Goal: Task Accomplishment & Management: Use online tool/utility

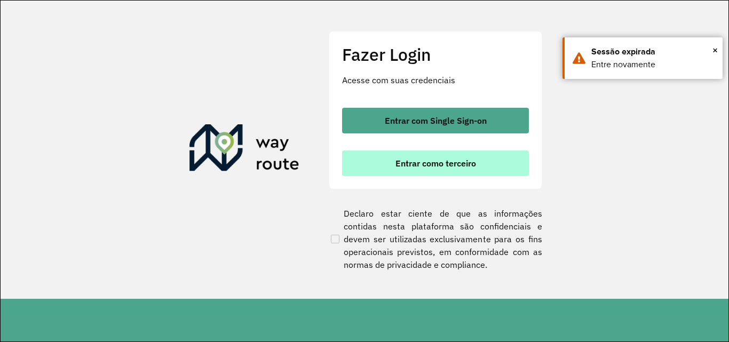
click at [395, 172] on button "Entrar como terceiro" at bounding box center [435, 164] width 187 height 26
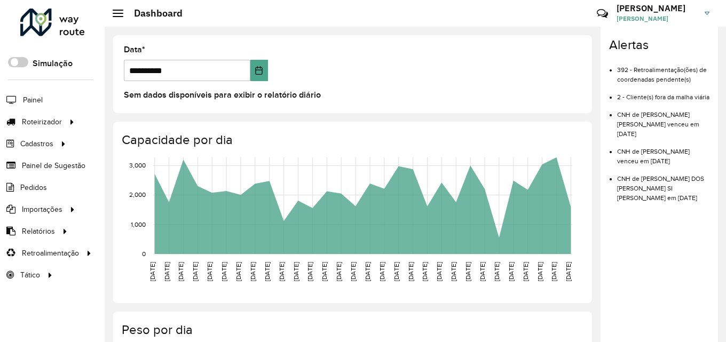
click at [156, 107] on div "**********" at bounding box center [352, 74] width 479 height 78
click at [121, 125] on link "Entregas" at bounding box center [178, 121] width 131 height 21
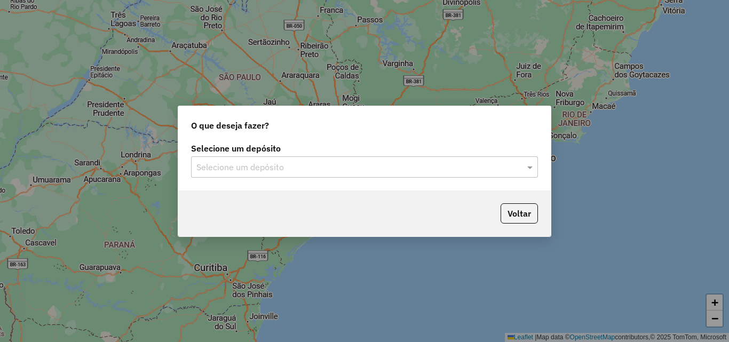
click at [315, 171] on input "text" at bounding box center [353, 167] width 315 height 13
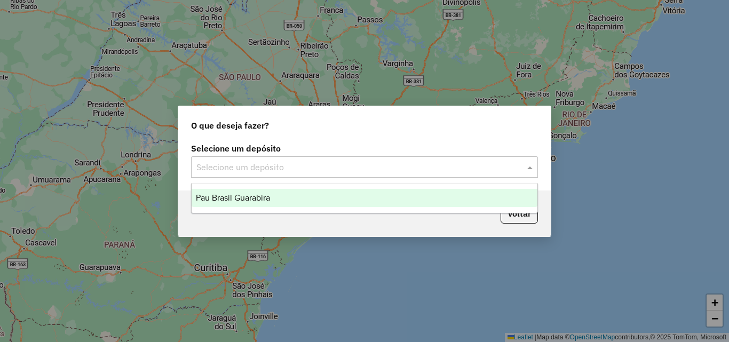
click at [253, 194] on span "Pau Brasil Guarabira" at bounding box center [233, 197] width 74 height 9
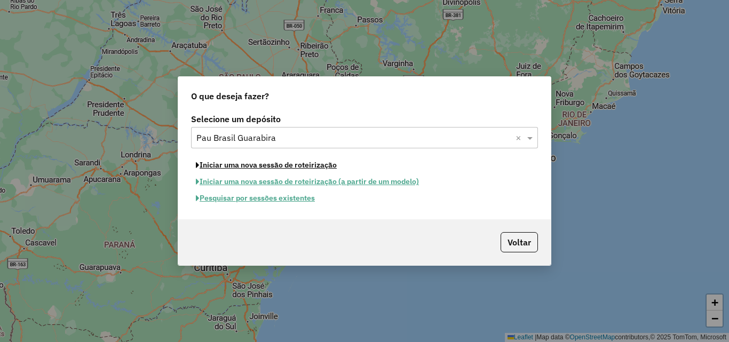
click at [250, 166] on button "Iniciar uma nova sessão de roteirização" at bounding box center [266, 165] width 151 height 17
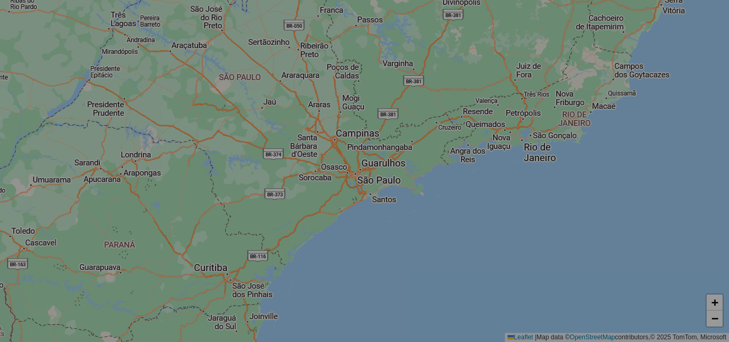
select select "*"
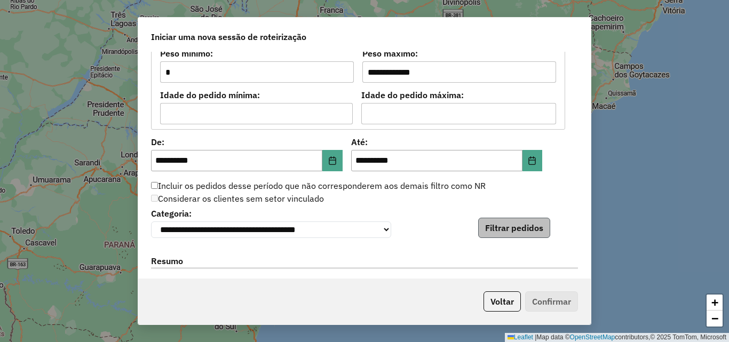
scroll to position [1014, 0]
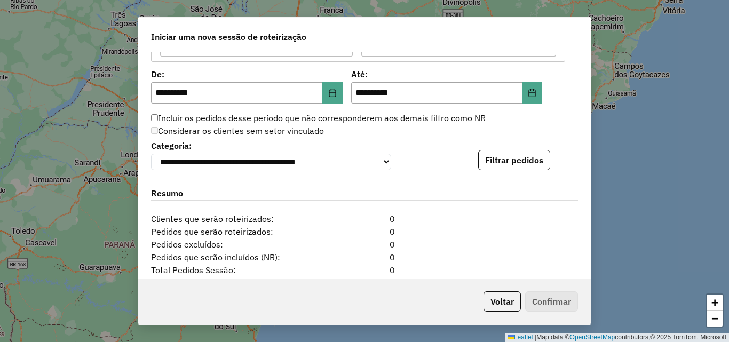
click at [505, 152] on div "Filtrar pedidos" at bounding box center [514, 160] width 72 height 20
click at [500, 162] on button "Filtrar pedidos" at bounding box center [514, 160] width 72 height 20
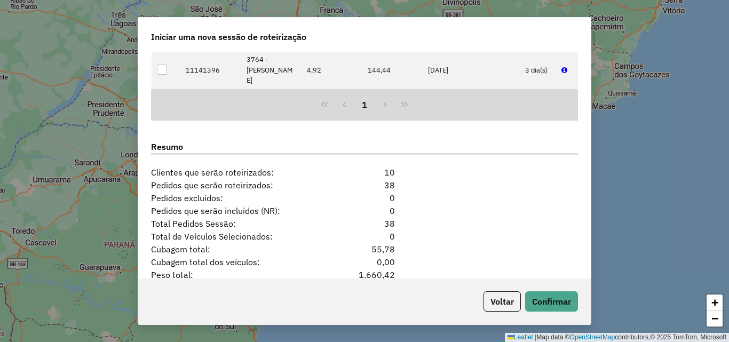
scroll to position [1348, 0]
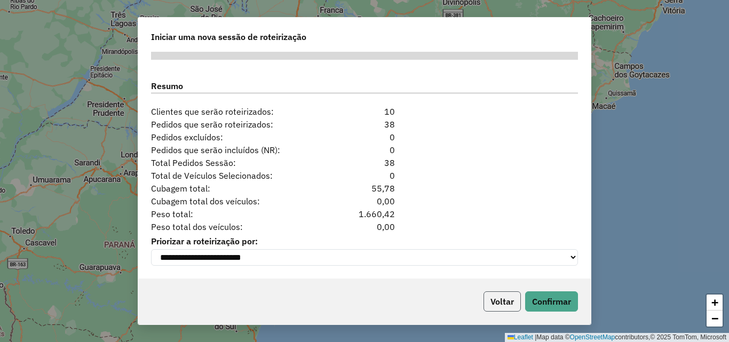
click at [485, 300] on button "Voltar" at bounding box center [502, 302] width 37 height 20
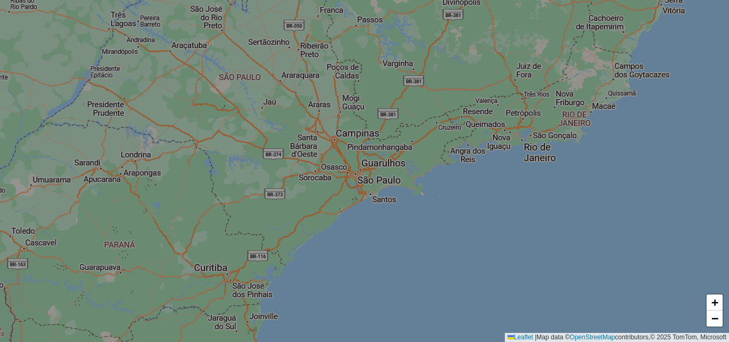
scroll to position [1335, 0]
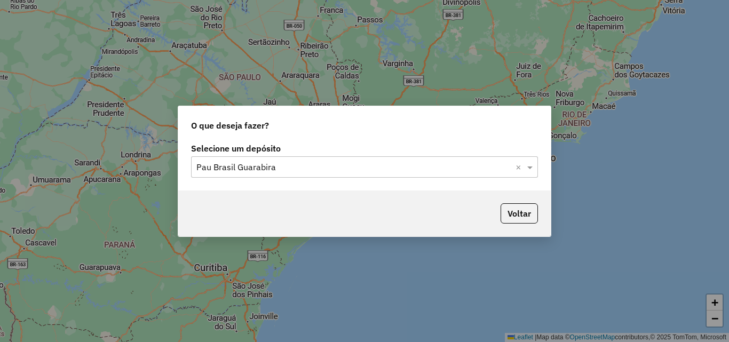
click at [329, 174] on div "Selecione um depósito × Pau Brasil Guarabira ×" at bounding box center [364, 166] width 347 height 21
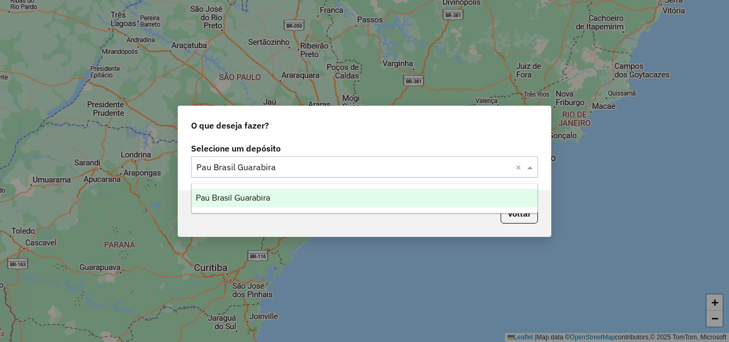
click at [240, 205] on div "Pau Brasil Guarabira" at bounding box center [365, 198] width 346 height 18
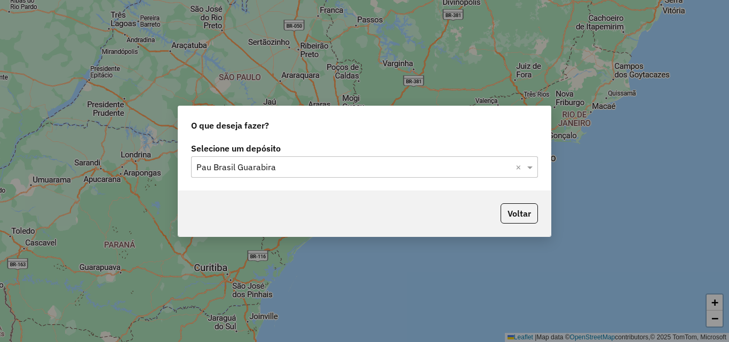
click at [325, 169] on input "text" at bounding box center [353, 167] width 315 height 13
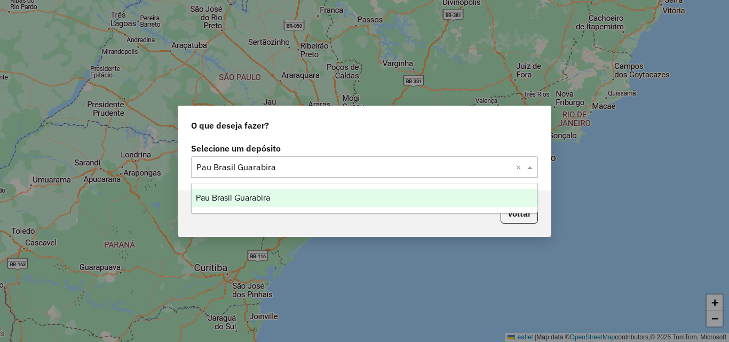
click at [271, 203] on div "Pau Brasil Guarabira" at bounding box center [365, 198] width 346 height 18
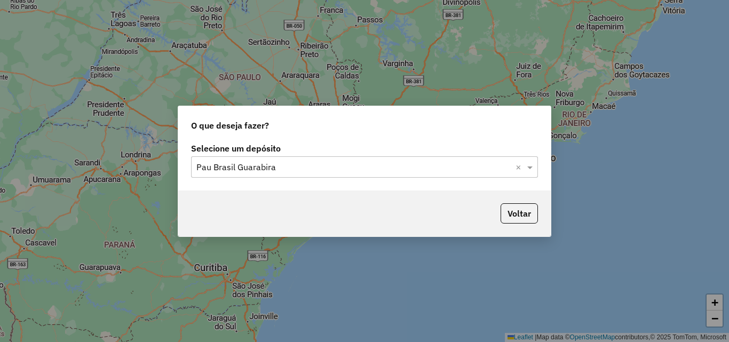
click at [469, 210] on div "Voltar" at bounding box center [364, 214] width 373 height 46
click at [127, 148] on div "O que deseja fazer? Selecione um depósito Selecione um depósito × Pau Brasil Gu…" at bounding box center [364, 171] width 729 height 342
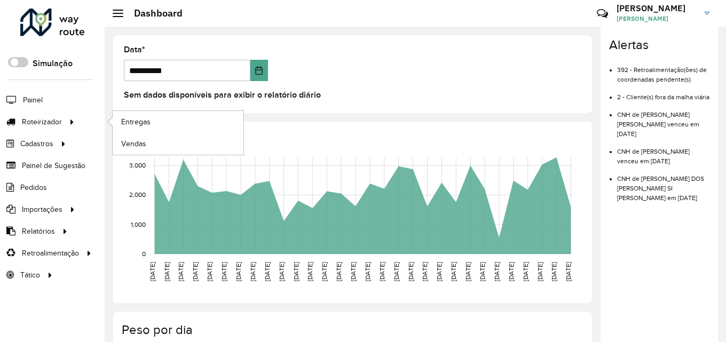
click at [109, 117] on ul "Entregas Vendas" at bounding box center [167, 133] width 133 height 44
click at [133, 117] on span "Entregas" at bounding box center [136, 121] width 30 height 11
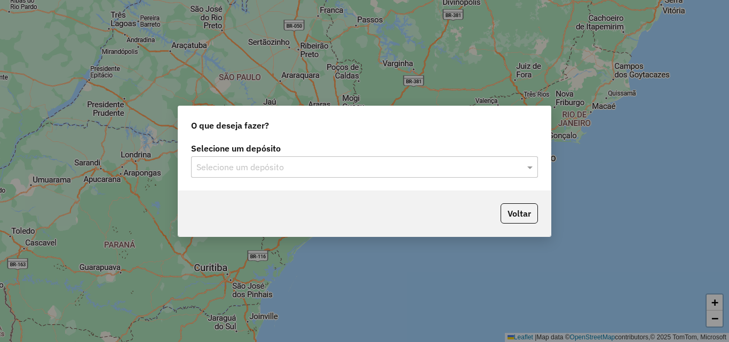
click at [243, 173] on input "text" at bounding box center [353, 167] width 315 height 13
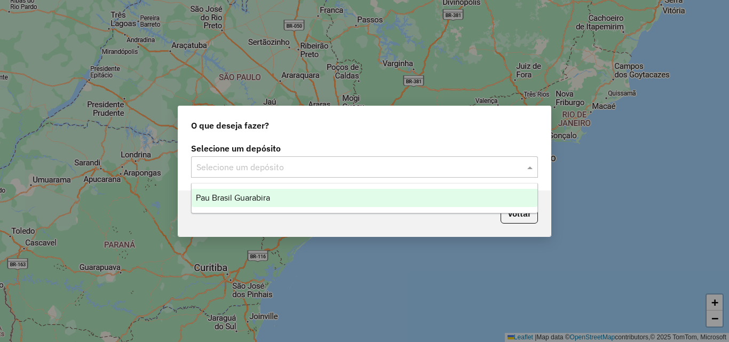
click at [220, 203] on div "Pau Brasil Guarabira" at bounding box center [365, 198] width 346 height 18
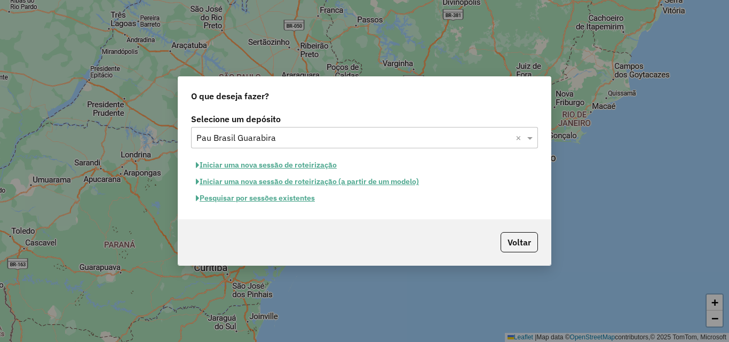
click at [448, 96] on div "O que deseja fazer?" at bounding box center [364, 94] width 373 height 34
click at [296, 164] on button "Iniciar uma nova sessão de roteirização" at bounding box center [266, 165] width 151 height 17
select select "*"
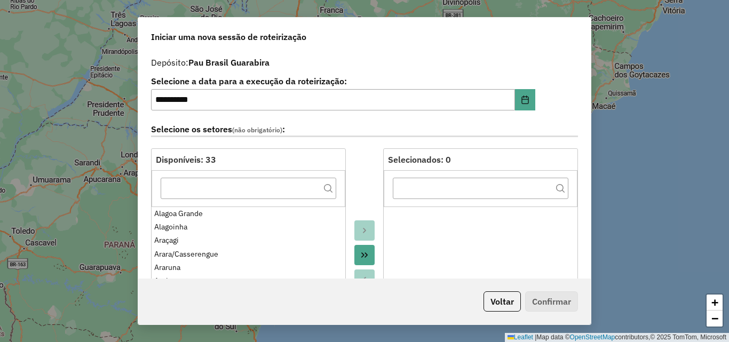
click at [477, 78] on label "Selecione a data para a execução da roteirização:" at bounding box center [343, 81] width 384 height 13
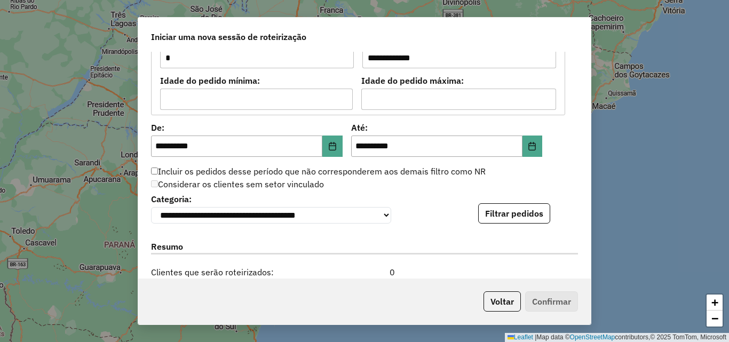
scroll to position [1127, 0]
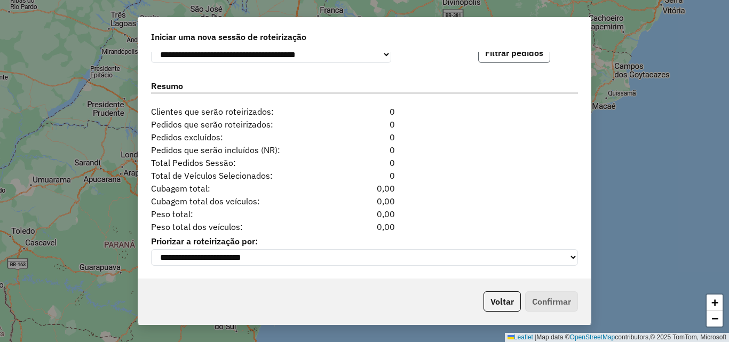
click at [510, 58] on button "Filtrar pedidos" at bounding box center [514, 53] width 72 height 20
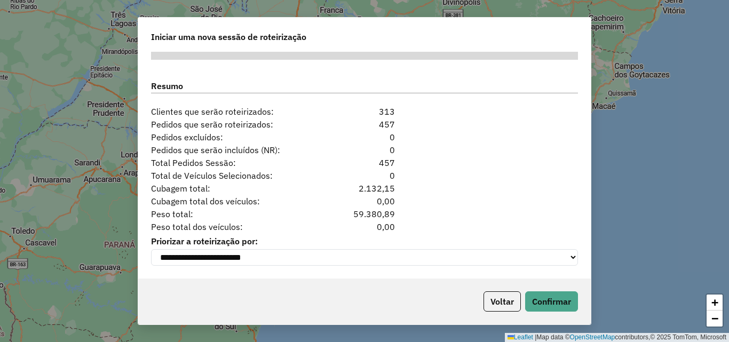
scroll to position [1348, 0]
click at [562, 298] on button "Confirmar" at bounding box center [551, 302] width 53 height 20
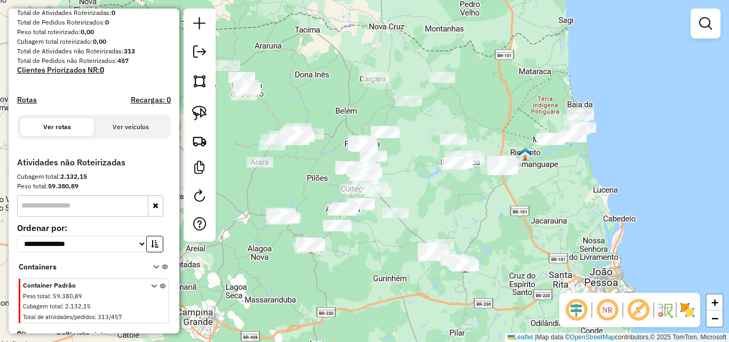
scroll to position [183, 0]
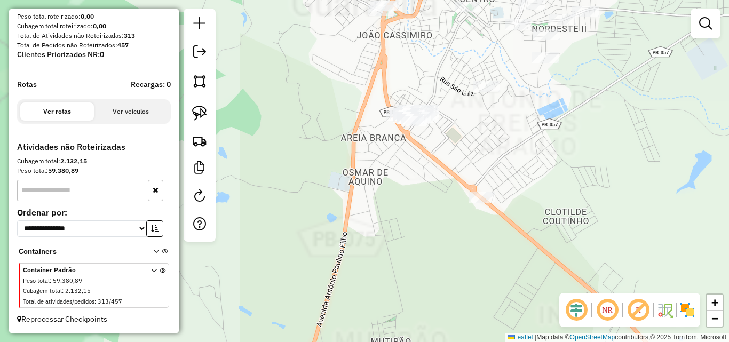
drag, startPoint x: 375, startPoint y: 139, endPoint x: 381, endPoint y: 171, distance: 32.6
click at [379, 166] on div "Janela de atendimento Grade de atendimento Capacidade Transportadoras Veículos …" at bounding box center [364, 171] width 729 height 342
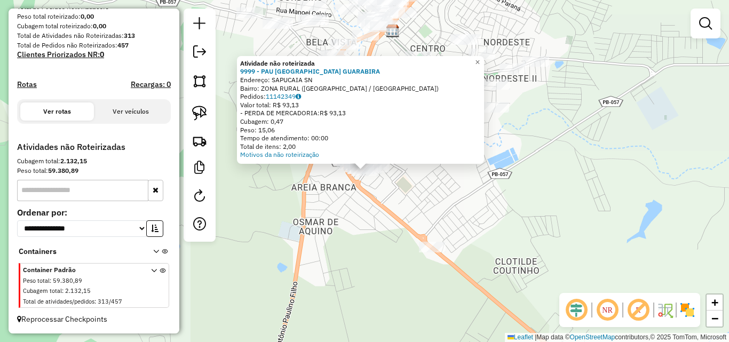
click at [391, 196] on div "Atividade não roteirizada 9999 - PAU [GEOGRAPHIC_DATA] GUARABIRA Endereço: SAPU…" at bounding box center [364, 171] width 729 height 342
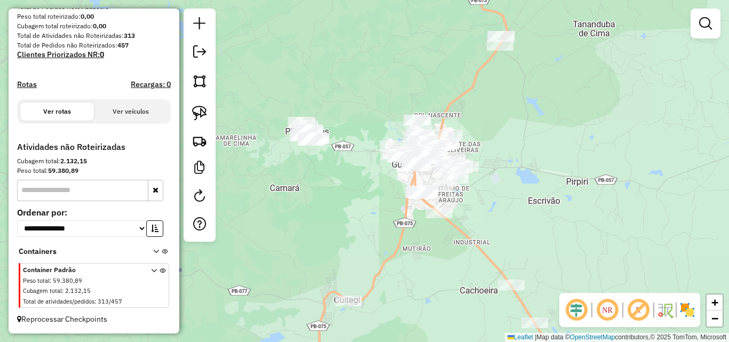
drag, startPoint x: 421, startPoint y: 230, endPoint x: 406, endPoint y: 233, distance: 15.3
click at [406, 233] on div "Janela de atendimento Grade de atendimento Capacidade Transportadoras Veículos …" at bounding box center [364, 171] width 729 height 342
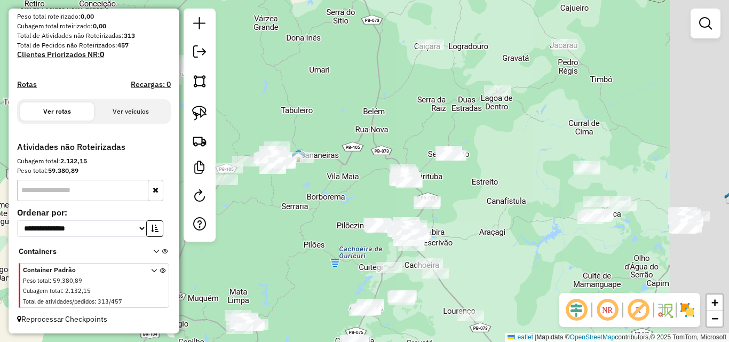
drag, startPoint x: 591, startPoint y: 216, endPoint x: 477, endPoint y: 240, distance: 116.2
click at [486, 238] on div "Janela de atendimento Grade de atendimento Capacidade Transportadoras Veículos …" at bounding box center [364, 171] width 729 height 342
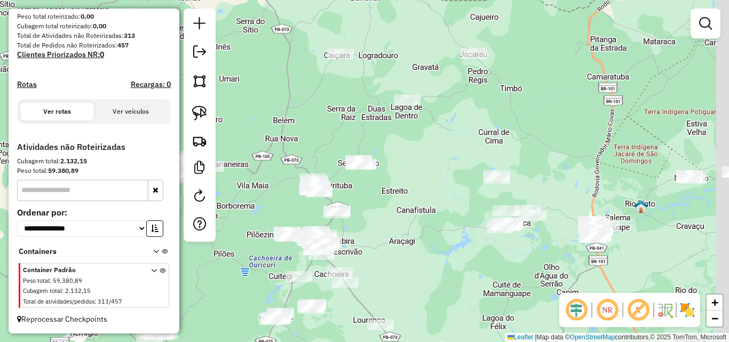
drag, startPoint x: 489, startPoint y: 253, endPoint x: 424, endPoint y: 253, distance: 64.6
click at [435, 253] on div "Janela de atendimento Grade de atendimento Capacidade Transportadoras Veículos …" at bounding box center [364, 171] width 729 height 342
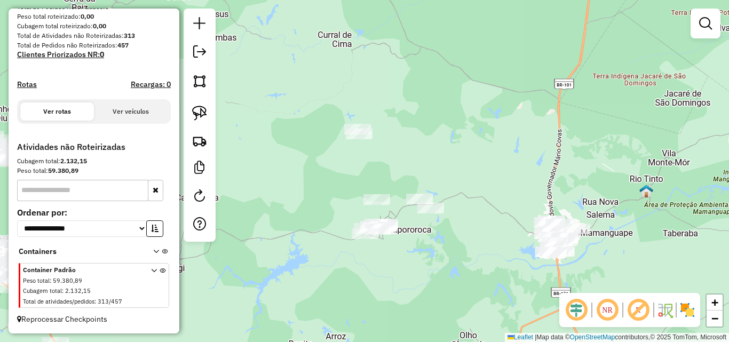
click at [581, 238] on div "Janela de atendimento Grade de atendimento Capacidade Transportadoras Veículos …" at bounding box center [364, 171] width 729 height 342
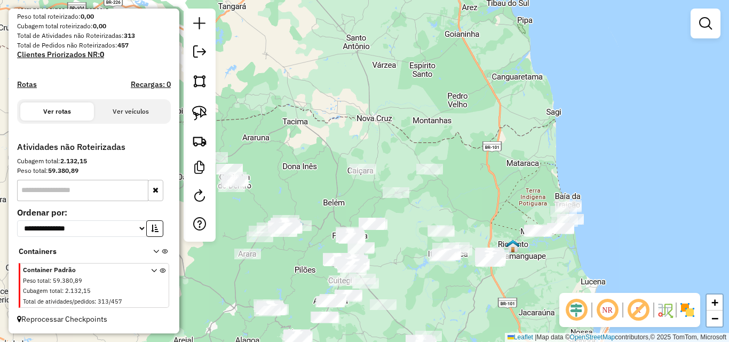
drag, startPoint x: 547, startPoint y: 237, endPoint x: 529, endPoint y: 241, distance: 18.8
click at [529, 241] on div "Janela de atendimento Grade de atendimento Capacidade Transportadoras Veículos …" at bounding box center [364, 171] width 729 height 342
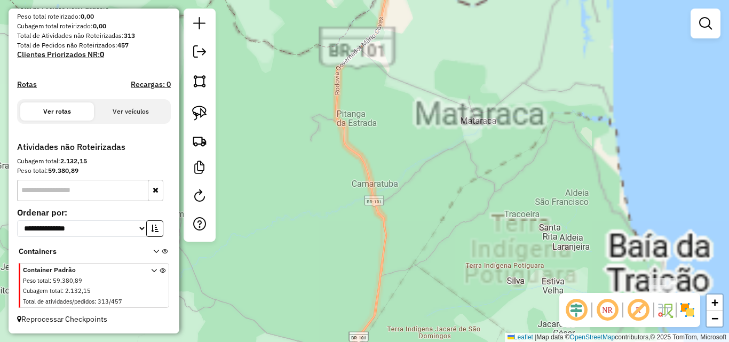
drag, startPoint x: 583, startPoint y: 238, endPoint x: 564, endPoint y: 243, distance: 19.4
click at [573, 241] on div "Janela de atendimento Grade de atendimento Capacidade Transportadoras Veículos …" at bounding box center [364, 171] width 729 height 342
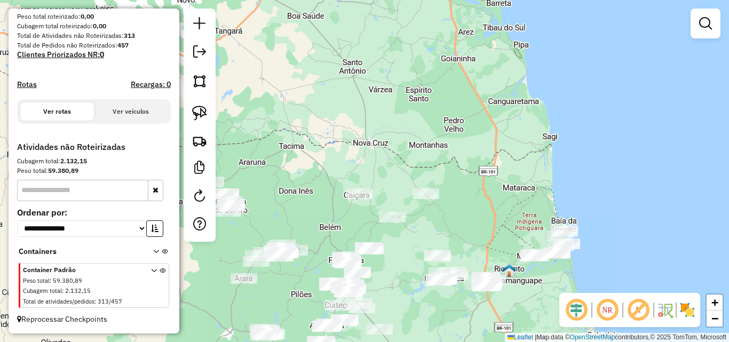
drag, startPoint x: 513, startPoint y: 226, endPoint x: 493, endPoint y: 207, distance: 27.2
click at [494, 208] on div "Janela de atendimento Grade de atendimento Capacidade Transportadoras Veículos …" at bounding box center [364, 171] width 729 height 342
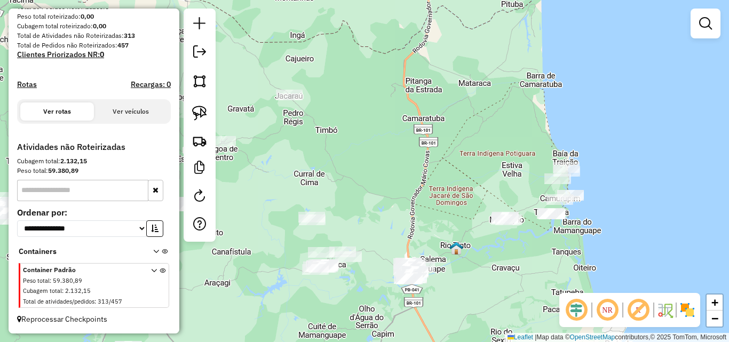
drag, startPoint x: 518, startPoint y: 291, endPoint x: 534, endPoint y: 266, distance: 29.8
click at [533, 271] on div "Janela de atendimento Grade de atendimento Capacidade Transportadoras Veículos …" at bounding box center [364, 171] width 729 height 342
